Goal: Information Seeking & Learning: Learn about a topic

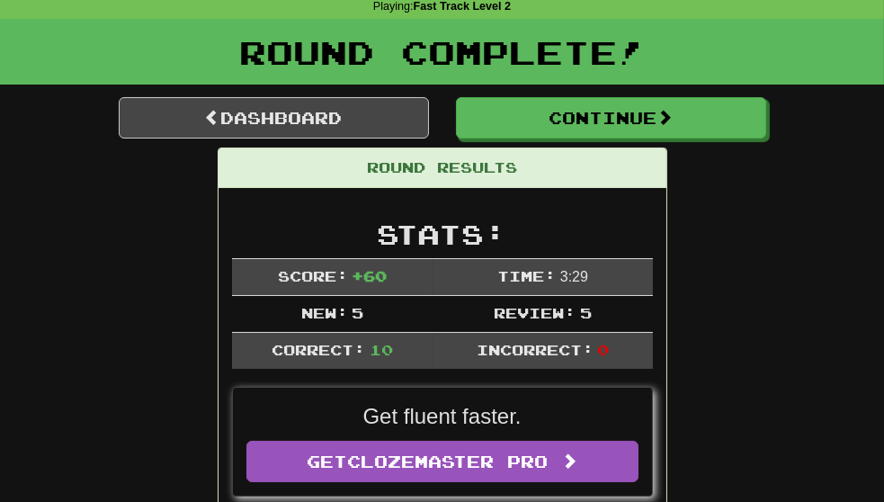
scroll to position [69, 0]
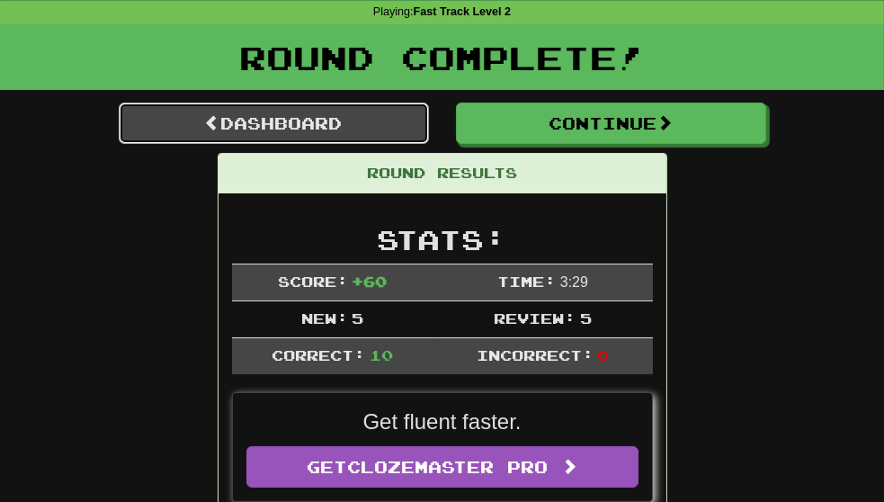
click at [209, 134] on link "Dashboard" at bounding box center [274, 123] width 310 height 41
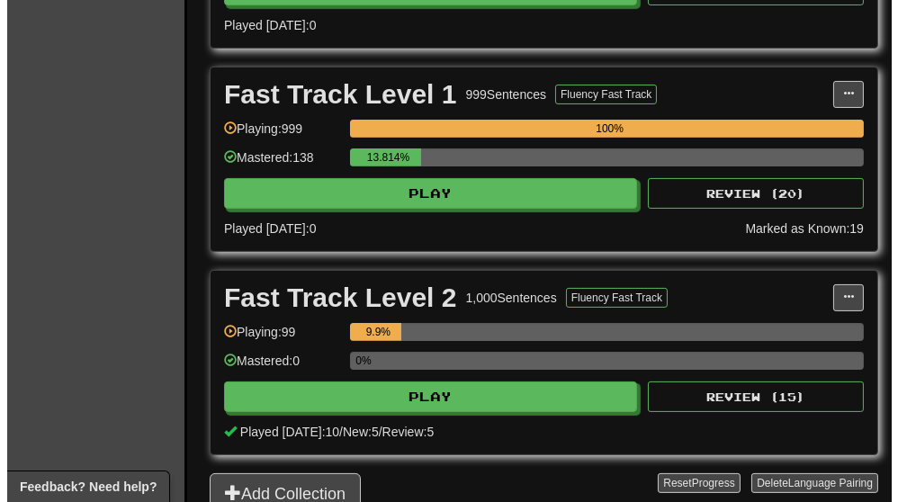
scroll to position [621, 0]
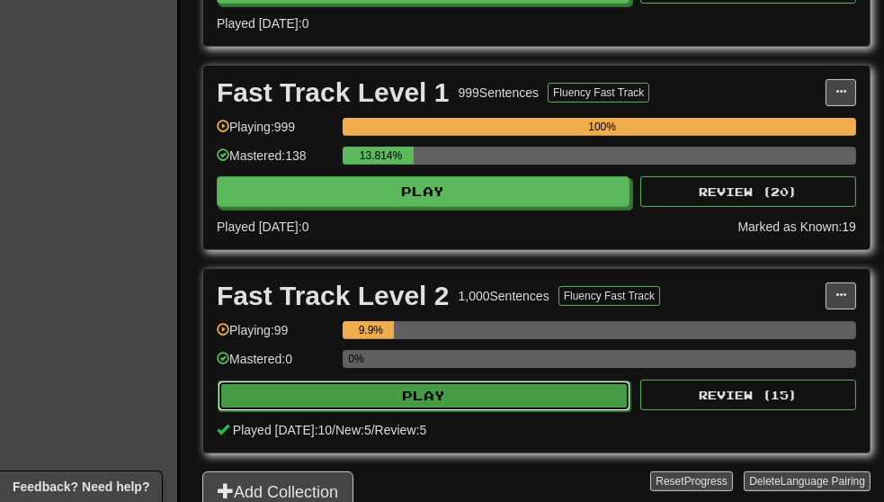
click at [480, 381] on button "Play" at bounding box center [424, 396] width 413 height 31
select select "**"
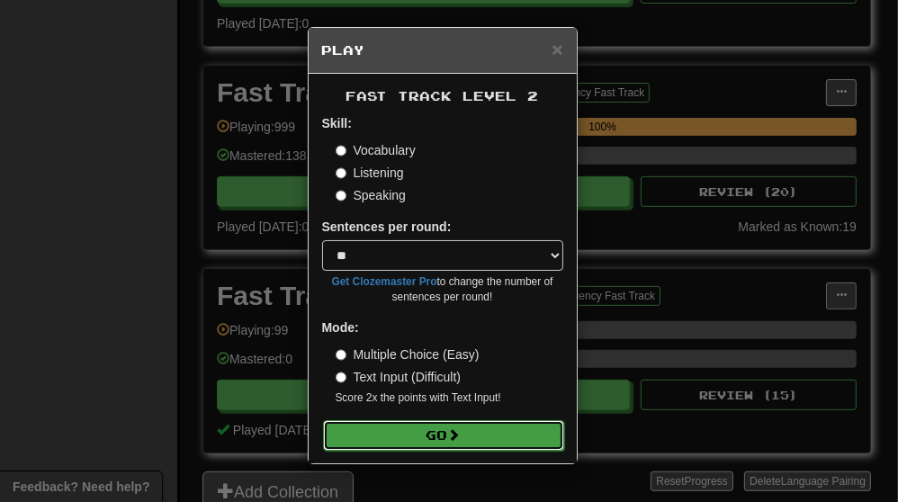
click at [459, 434] on span at bounding box center [454, 434] width 13 height 13
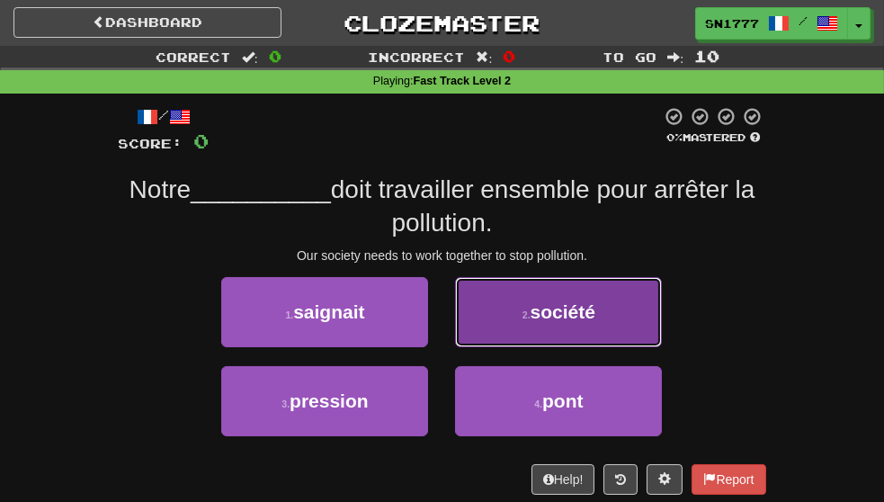
click at [596, 347] on button "2 . société" at bounding box center [558, 312] width 207 height 70
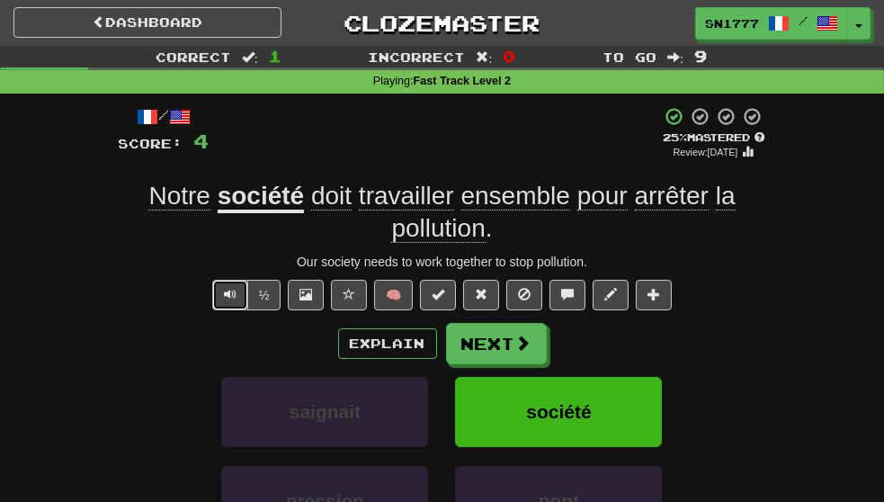
click at [235, 300] on span "Text-to-speech controls" at bounding box center [230, 294] width 13 height 13
click at [230, 300] on span "Text-to-speech controls" at bounding box center [230, 294] width 13 height 13
click at [234, 300] on span "Text-to-speech controls" at bounding box center [230, 294] width 13 height 13
click at [512, 365] on button "Next" at bounding box center [497, 344] width 101 height 41
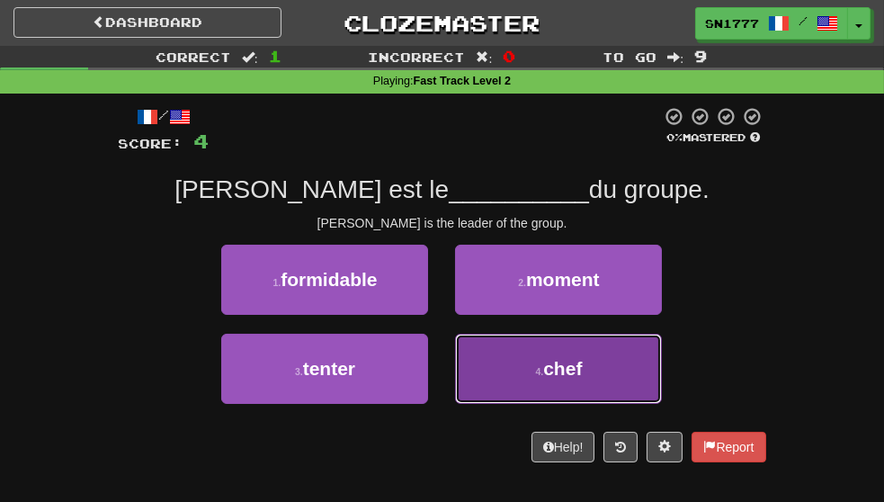
click at [582, 379] on span "chef" at bounding box center [562, 368] width 39 height 21
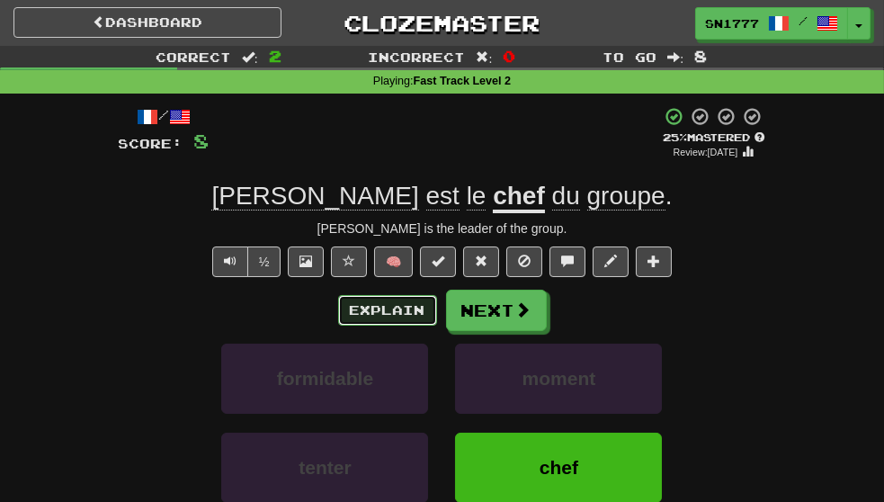
click at [373, 326] on button "Explain" at bounding box center [387, 310] width 99 height 31
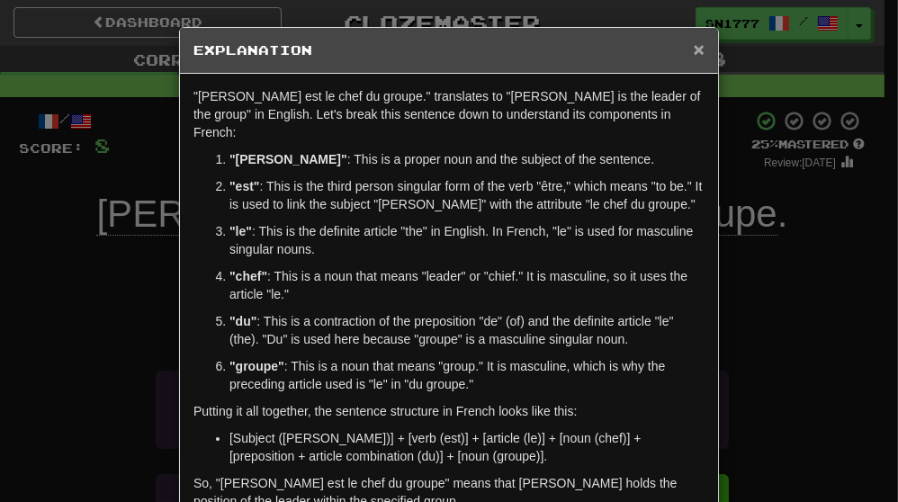
click at [694, 49] on span "×" at bounding box center [699, 49] width 11 height 21
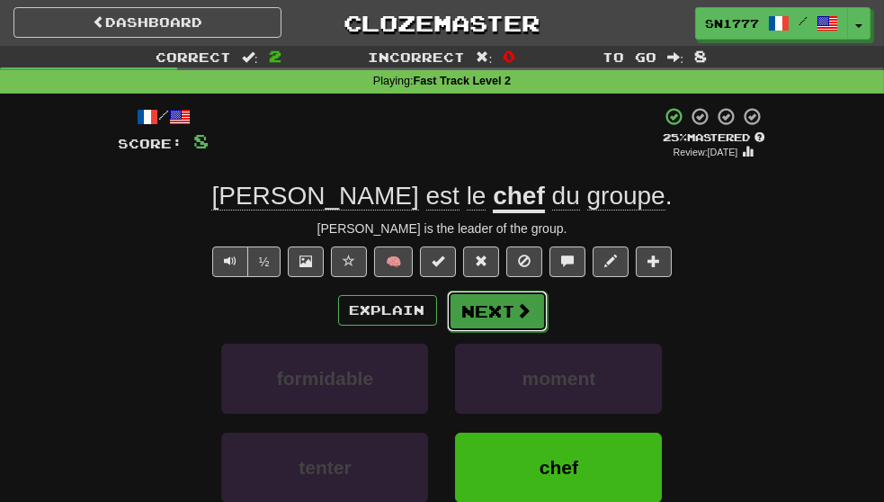
click at [532, 332] on button "Next" at bounding box center [497, 311] width 101 height 41
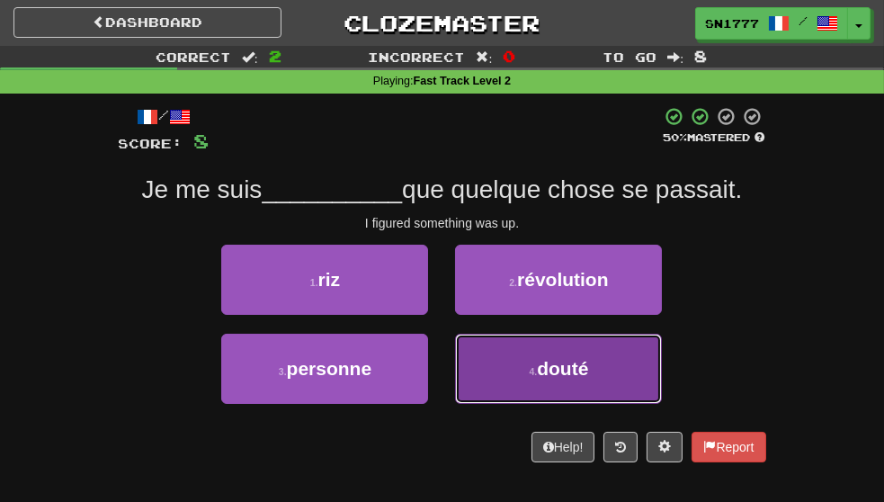
click at [588, 379] on span "douté" at bounding box center [562, 368] width 51 height 21
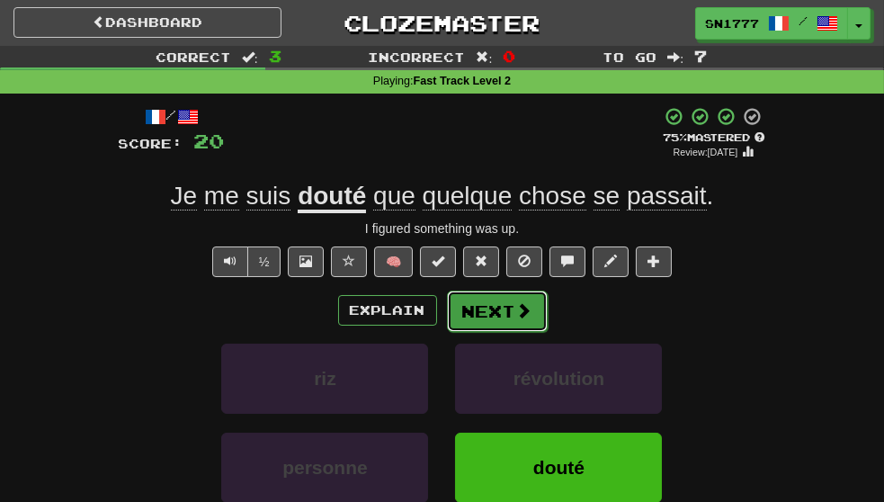
click at [503, 332] on button "Next" at bounding box center [497, 311] width 101 height 41
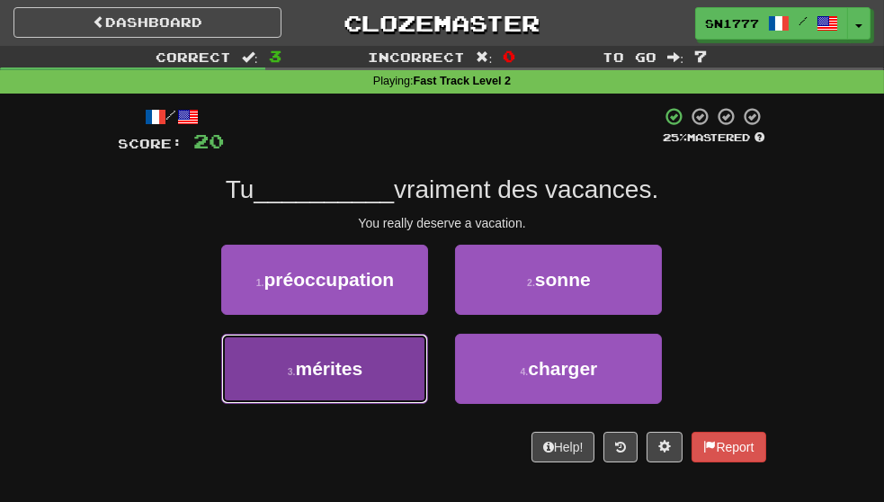
click at [360, 404] on button "3 . mérites" at bounding box center [324, 369] width 207 height 70
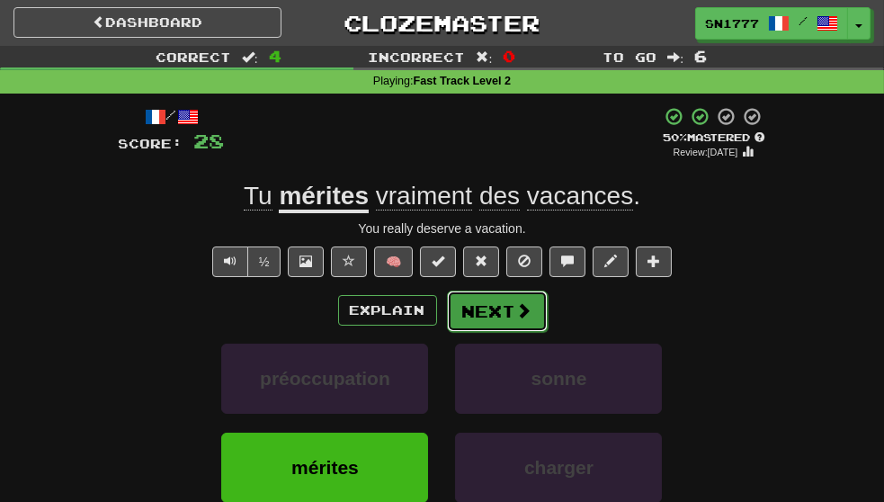
click at [499, 332] on button "Next" at bounding box center [497, 311] width 101 height 41
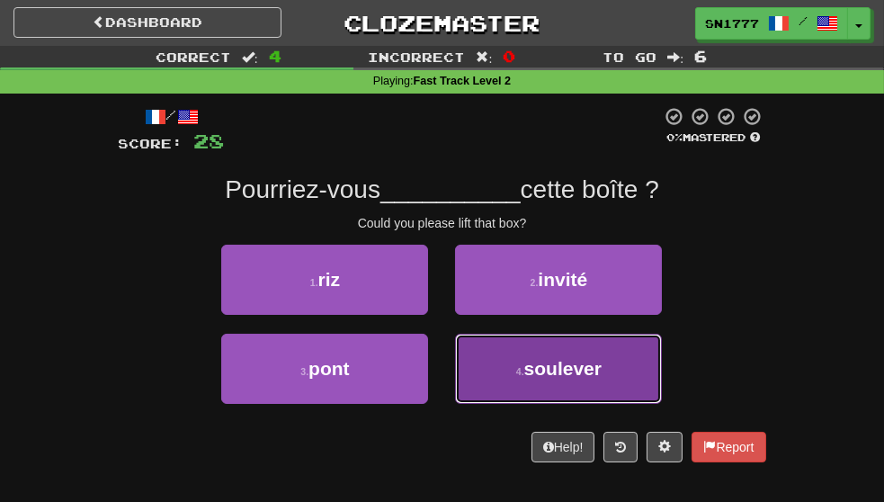
click at [580, 404] on button "4 . soulever" at bounding box center [558, 369] width 207 height 70
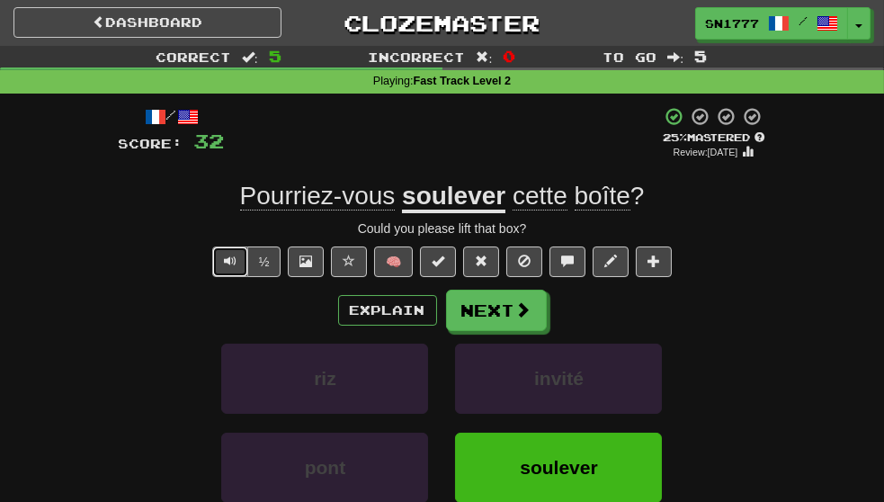
click at [230, 267] on span "Text-to-speech controls" at bounding box center [230, 261] width 13 height 13
click at [235, 267] on span "Text-to-speech controls" at bounding box center [230, 261] width 13 height 13
click at [512, 332] on button "Next" at bounding box center [497, 311] width 101 height 41
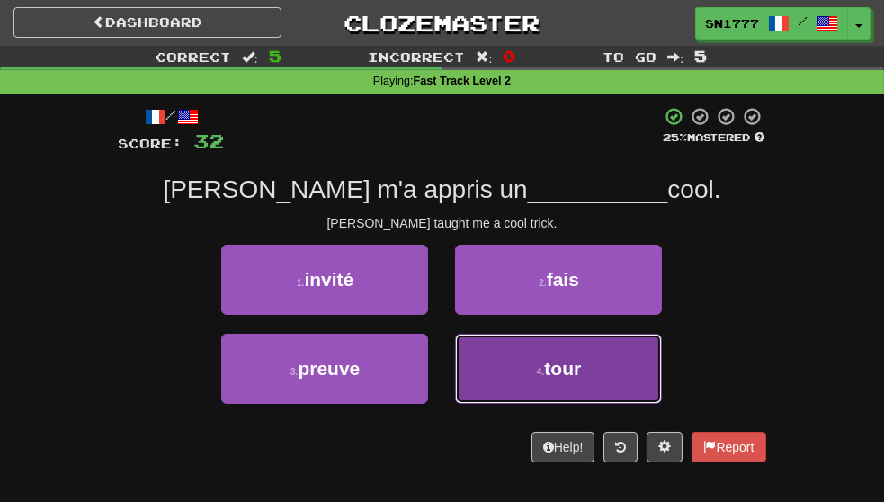
click at [581, 379] on span "tour" at bounding box center [562, 368] width 37 height 21
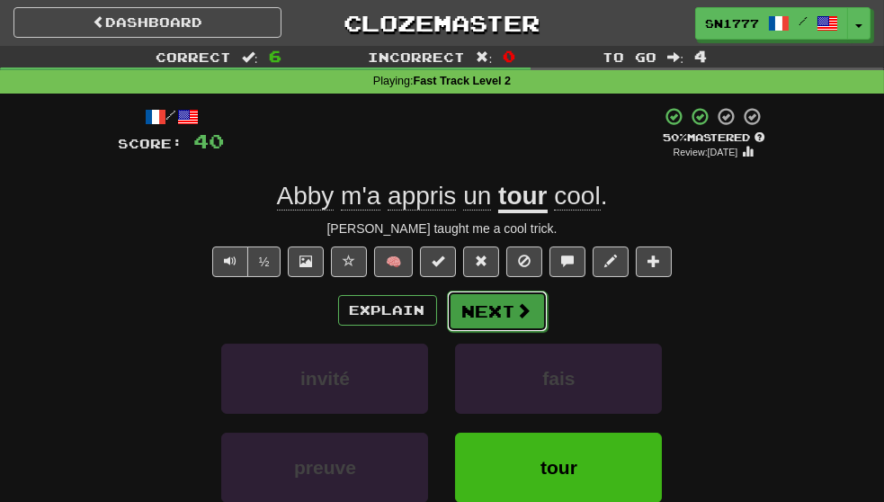
click at [505, 332] on button "Next" at bounding box center [497, 311] width 101 height 41
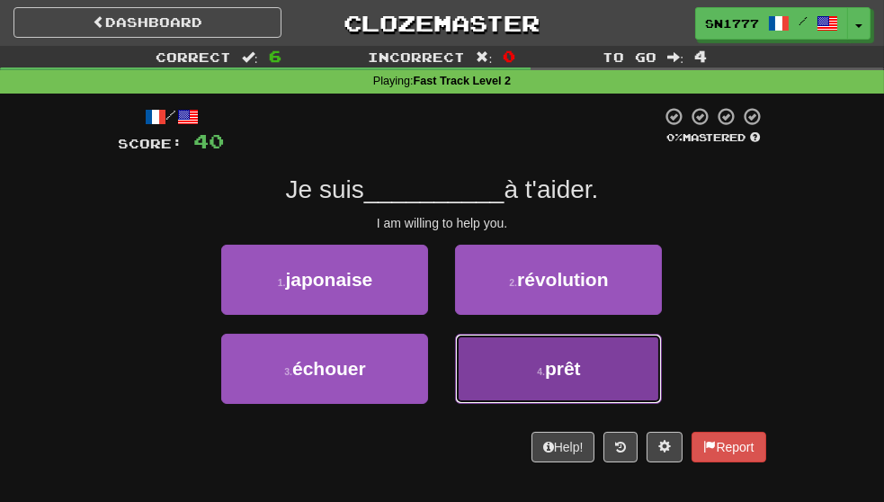
click at [628, 394] on button "4 . prêt" at bounding box center [558, 369] width 207 height 70
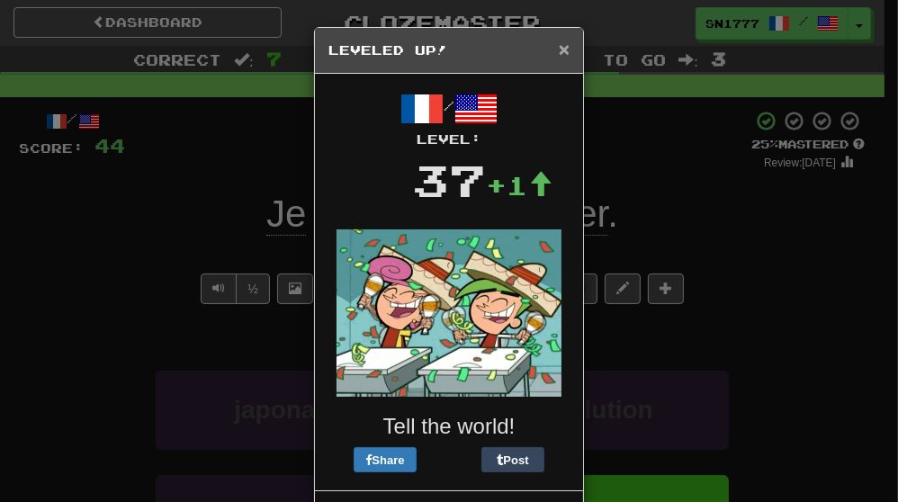
click at [559, 48] on span "×" at bounding box center [564, 49] width 11 height 21
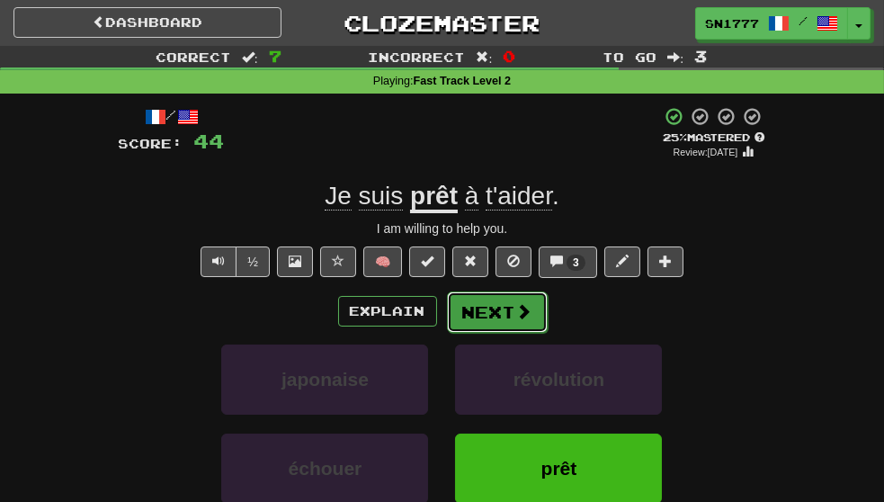
click at [512, 333] on button "Next" at bounding box center [497, 311] width 101 height 41
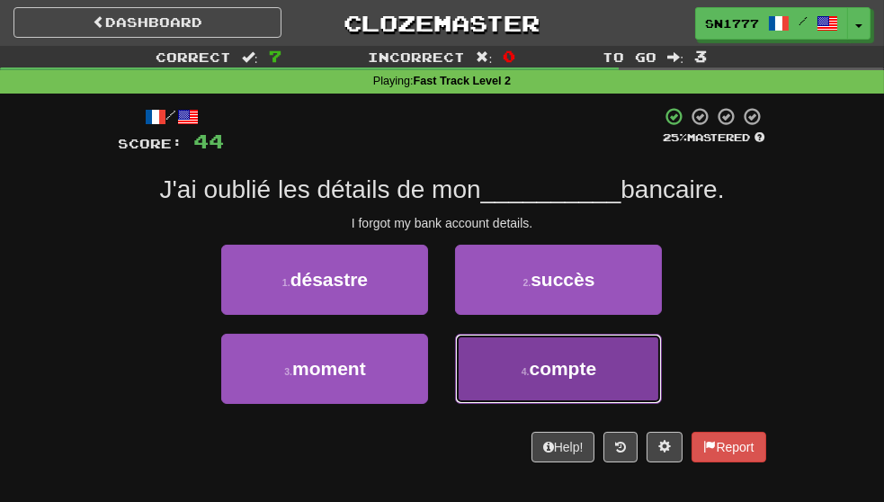
click at [597, 379] on span "compte" at bounding box center [563, 368] width 67 height 21
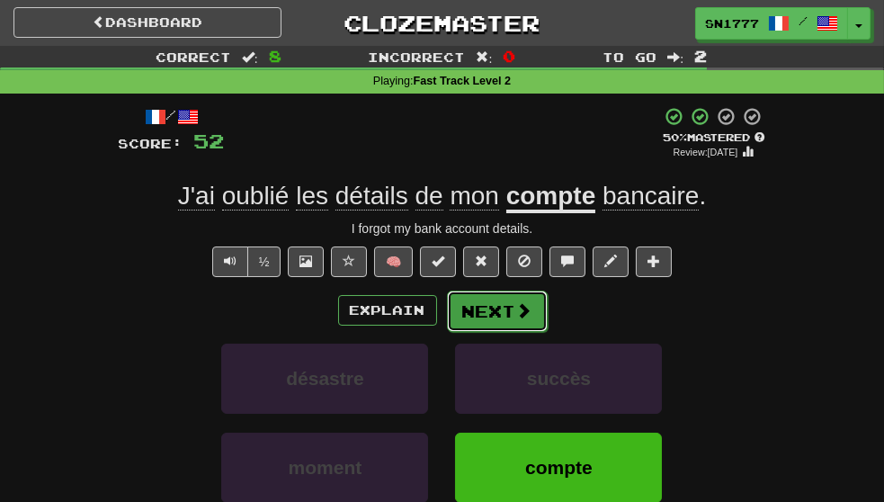
click at [505, 332] on button "Next" at bounding box center [497, 311] width 101 height 41
